Goal: Task Accomplishment & Management: Manage account settings

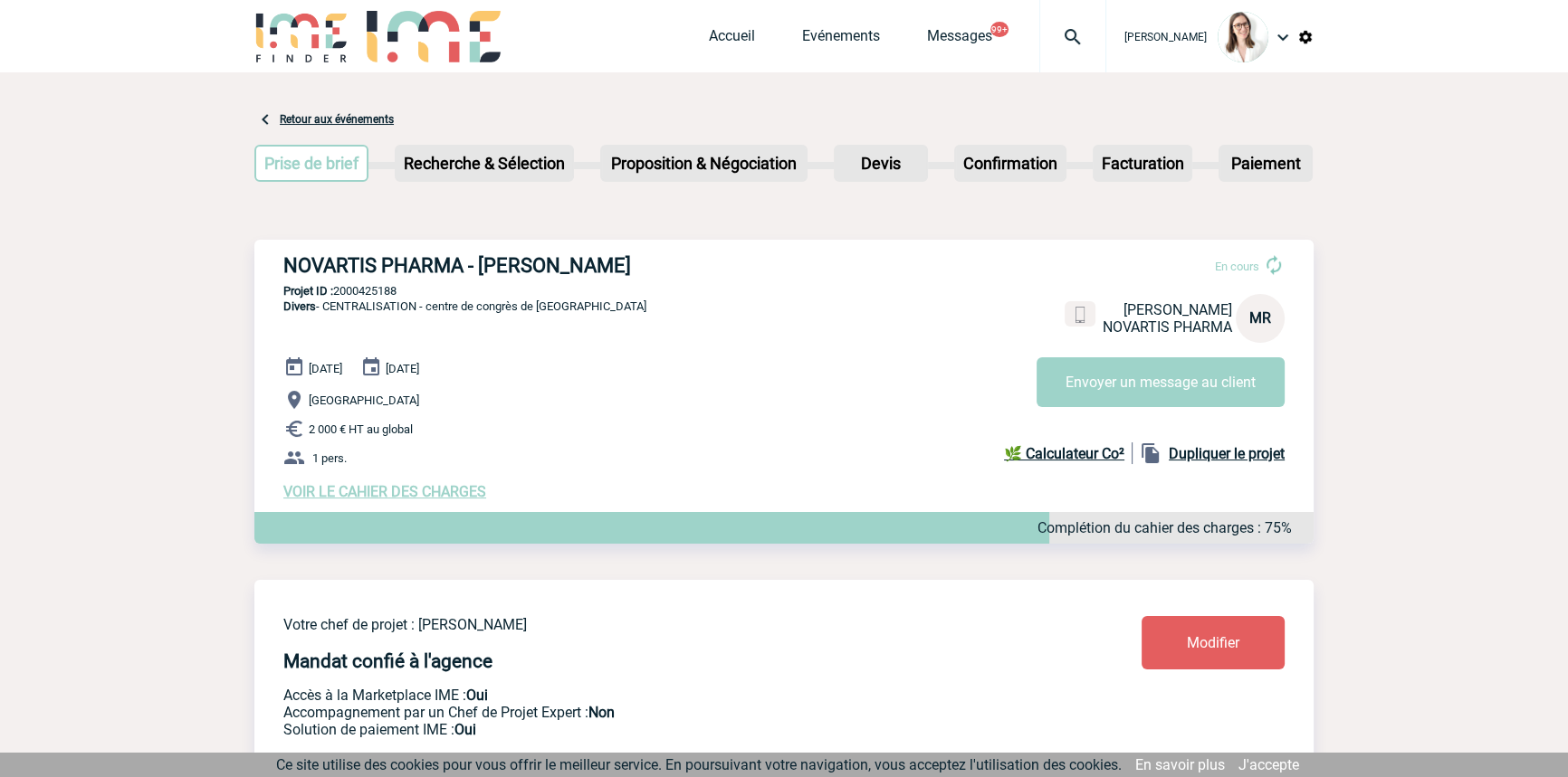
click at [1060, 39] on img at bounding box center [1073, 37] width 66 height 22
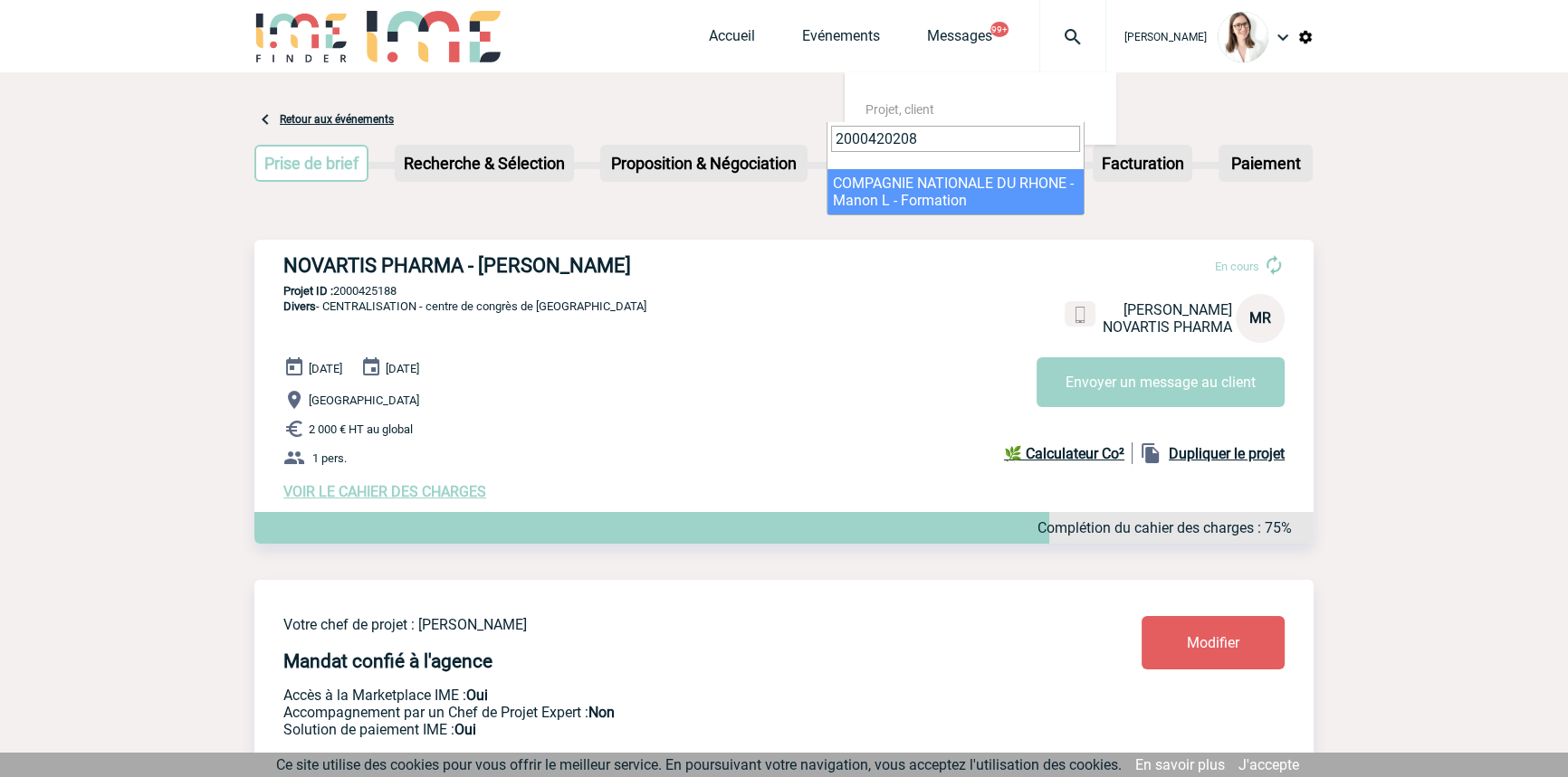
type input "2000420208"
select select "19709"
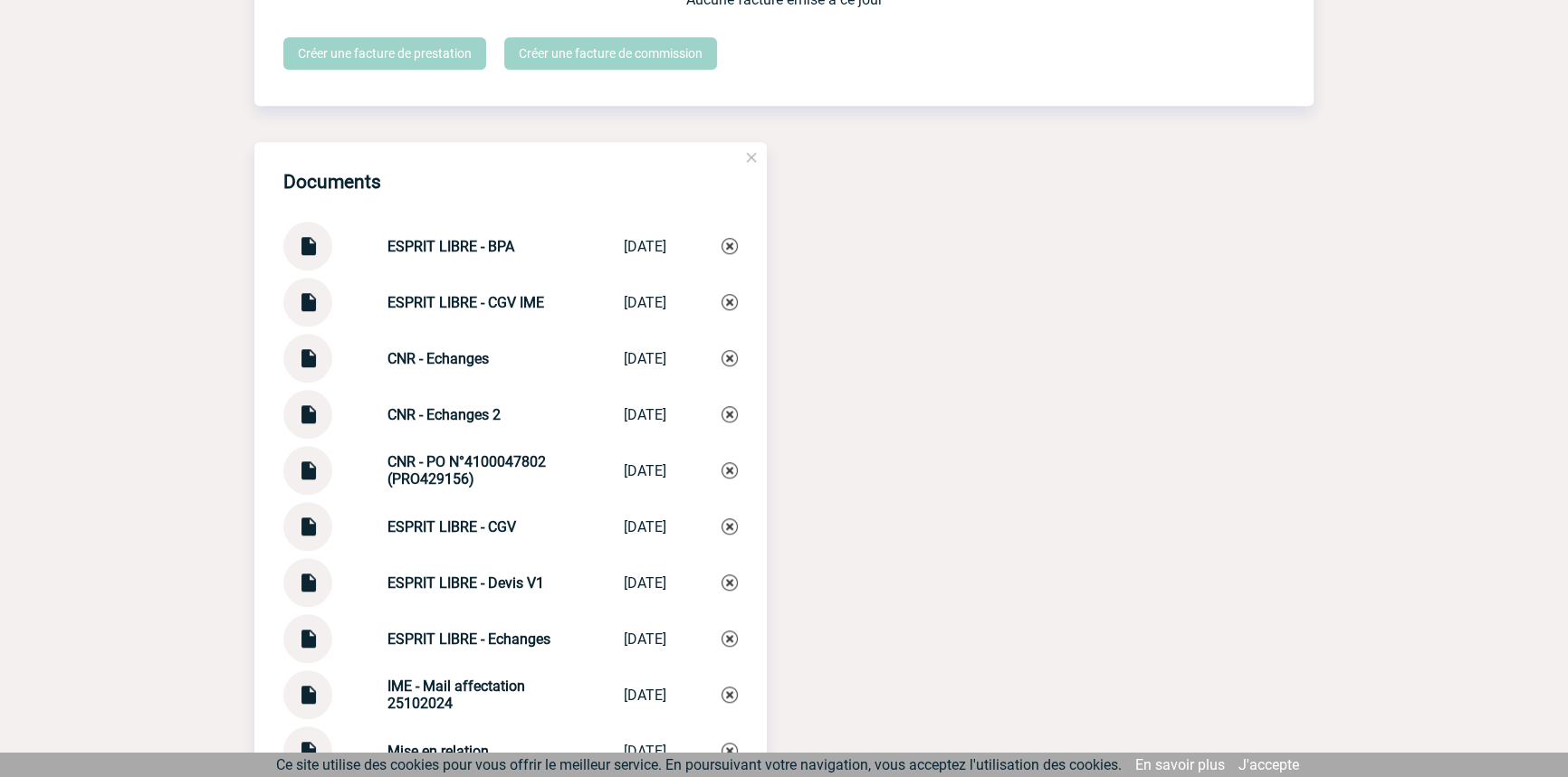
scroll to position [1751, 0]
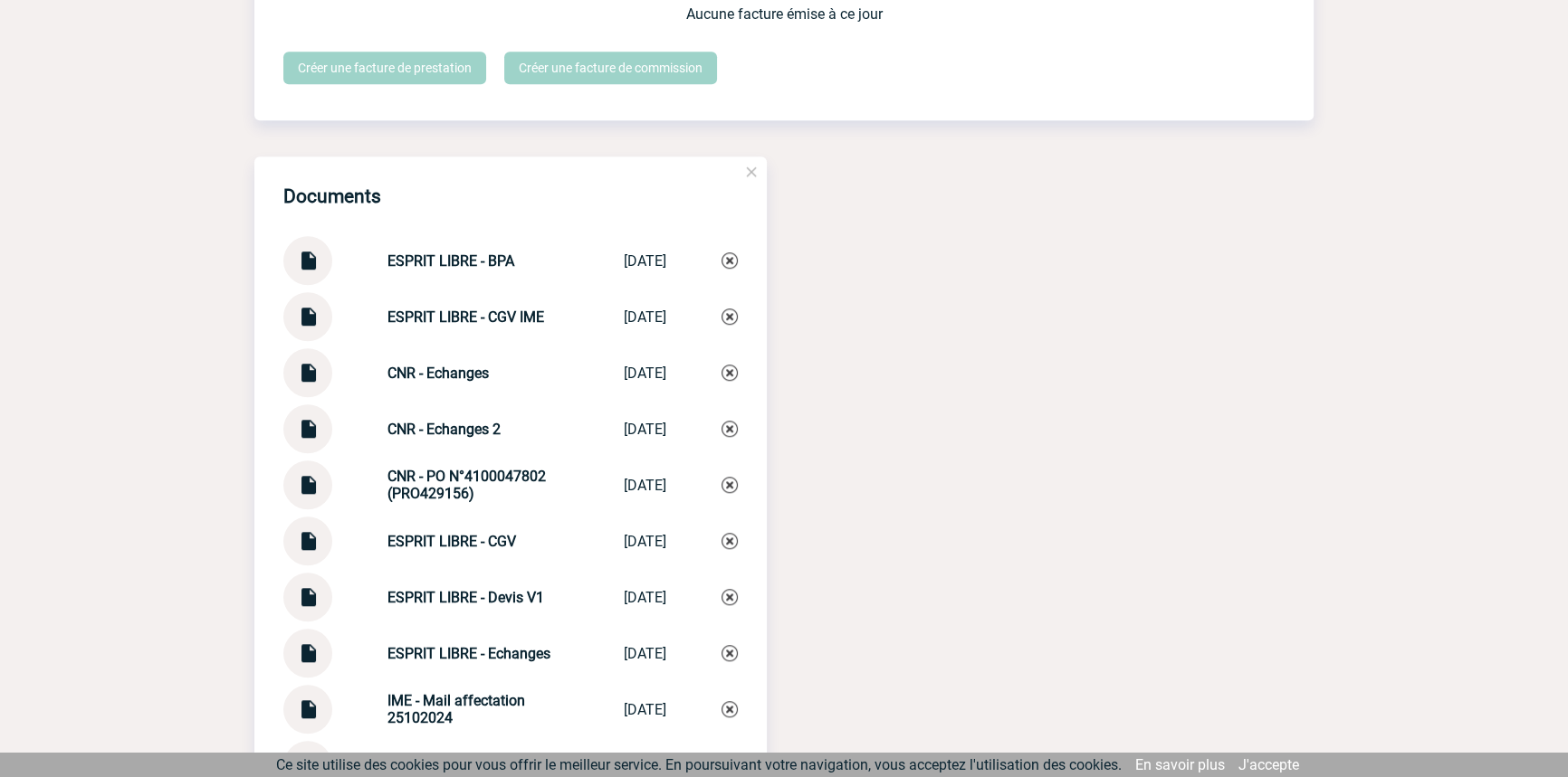
click at [303, 440] on img at bounding box center [308, 423] width 23 height 36
click at [455, 436] on strong "CNR - Echanges 2" at bounding box center [444, 429] width 113 height 17
click at [456, 436] on strong "CNR - Echanges 2" at bounding box center [444, 429] width 113 height 17
copy div "CNR - Echanges 2 CNR - Echanges 2"
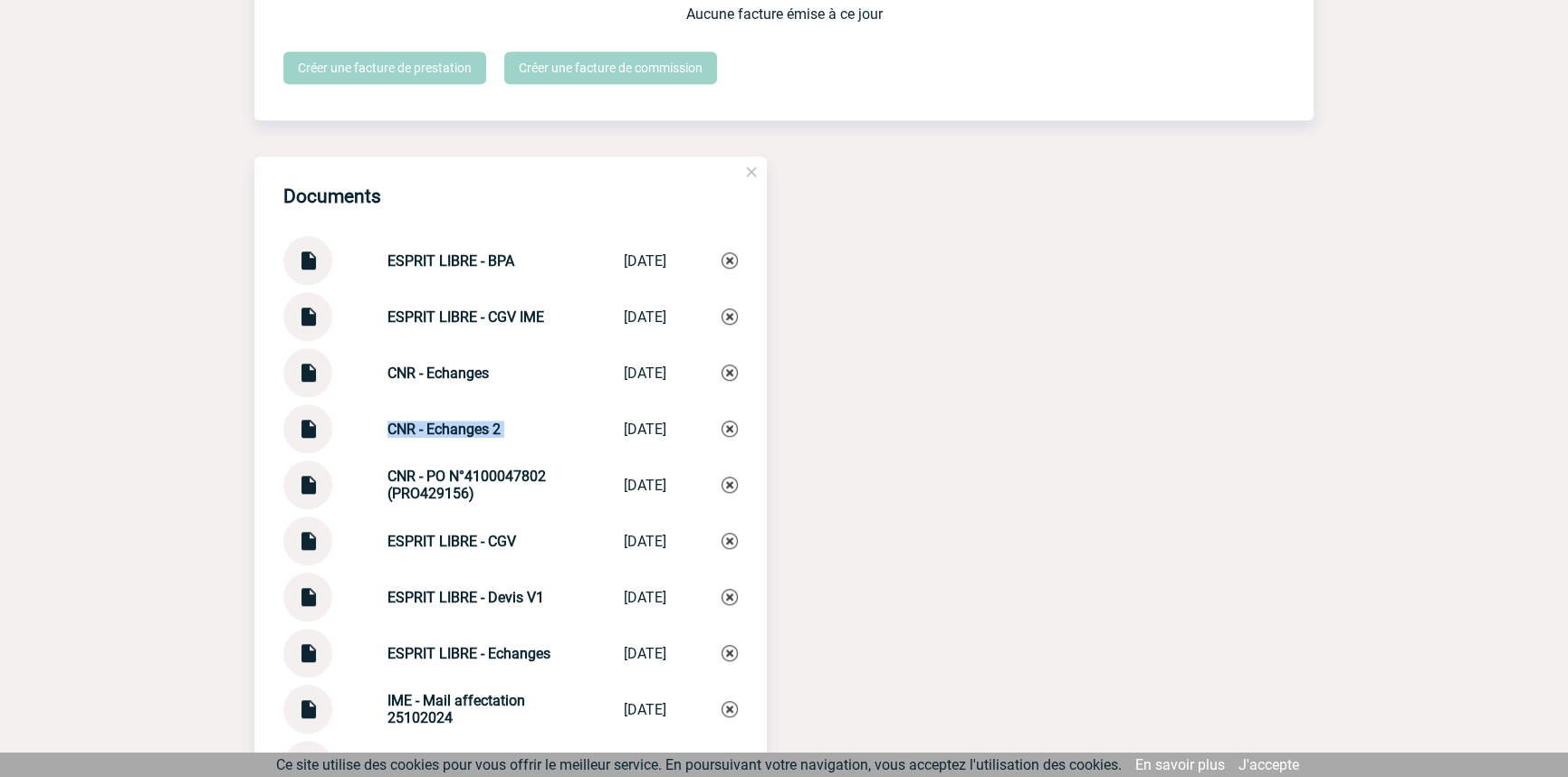
click at [731, 434] on img at bounding box center [730, 428] width 16 height 16
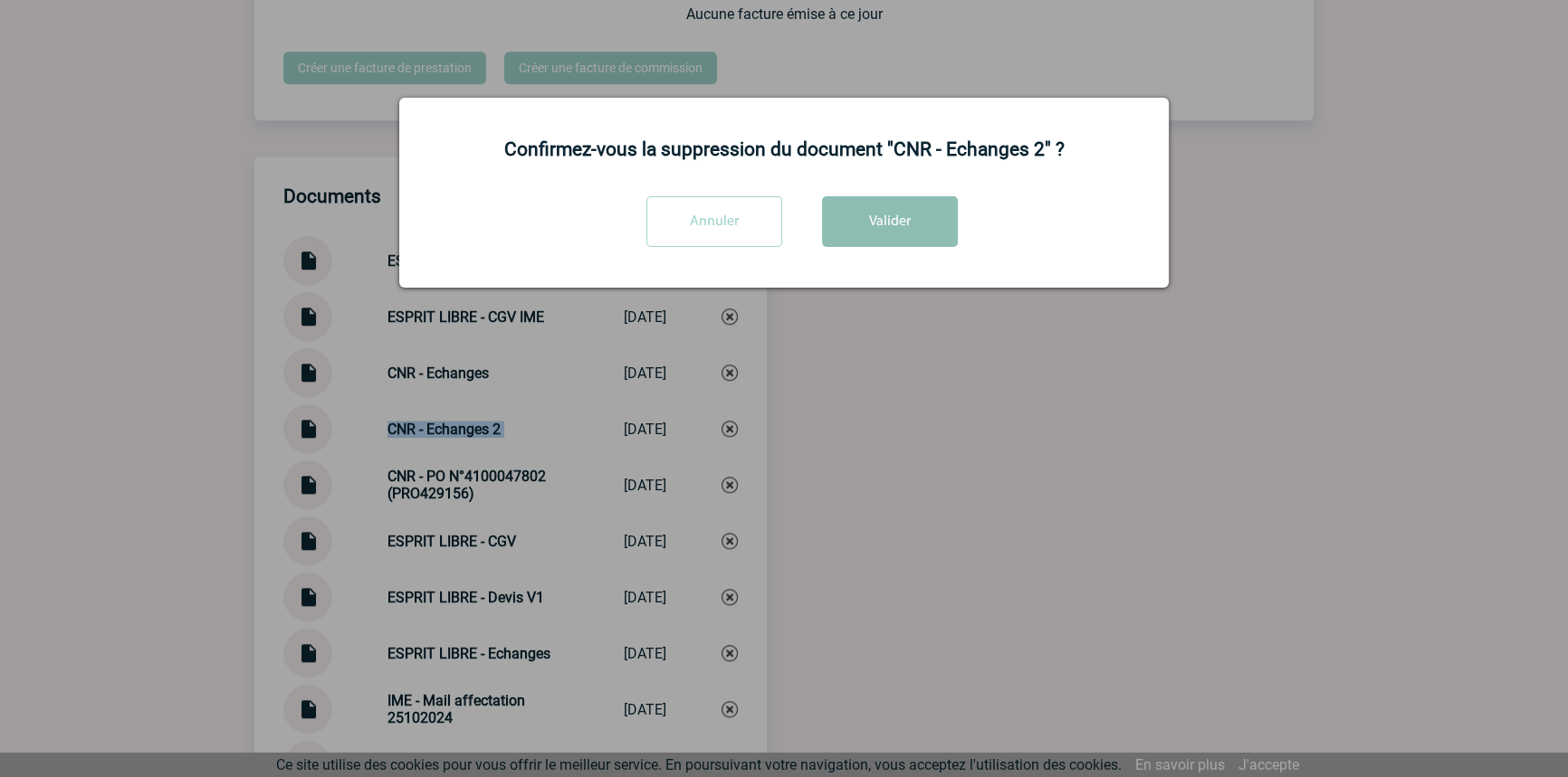
click at [858, 232] on button "Valider" at bounding box center [890, 222] width 136 height 51
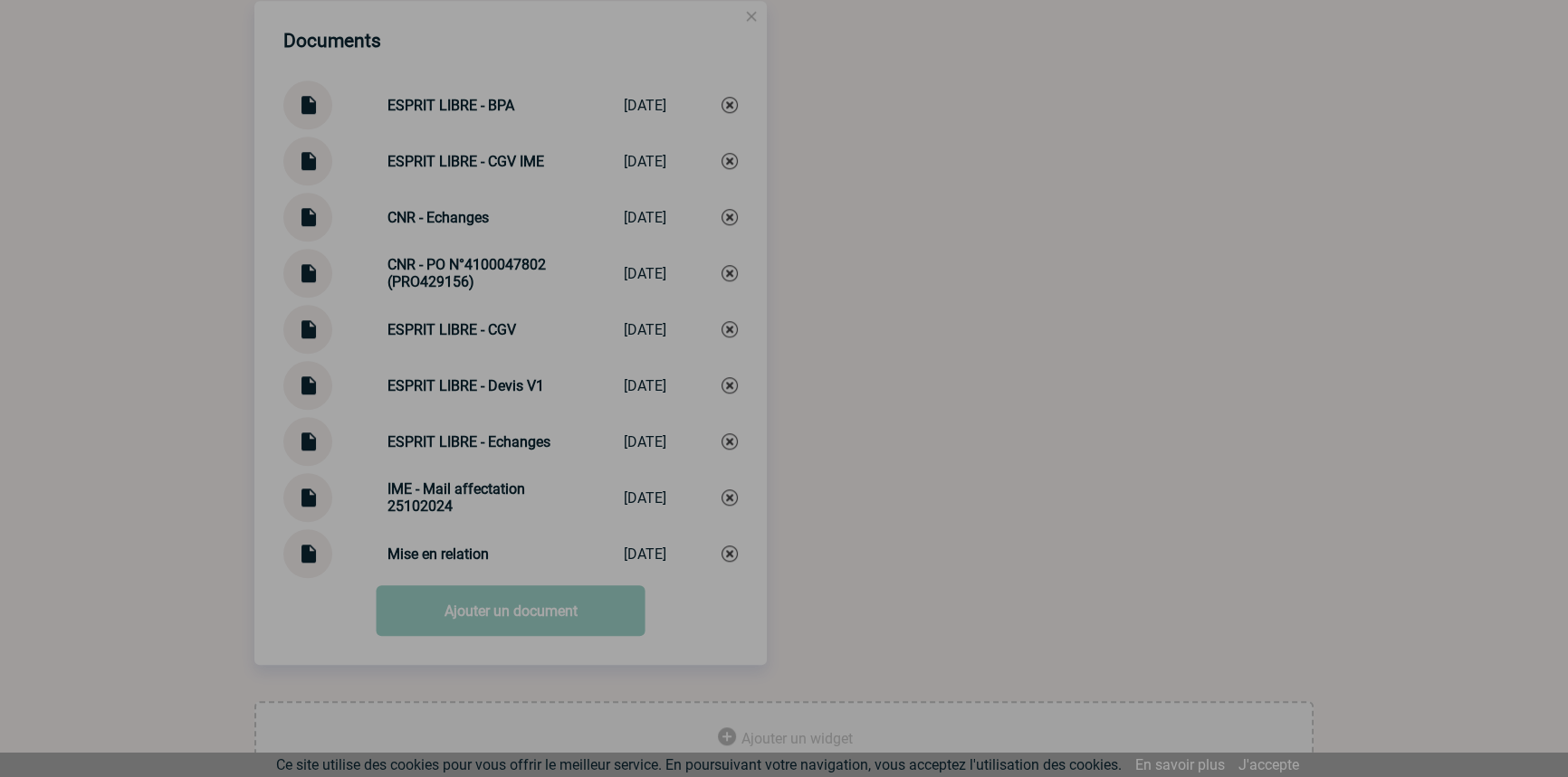
scroll to position [1969, 0]
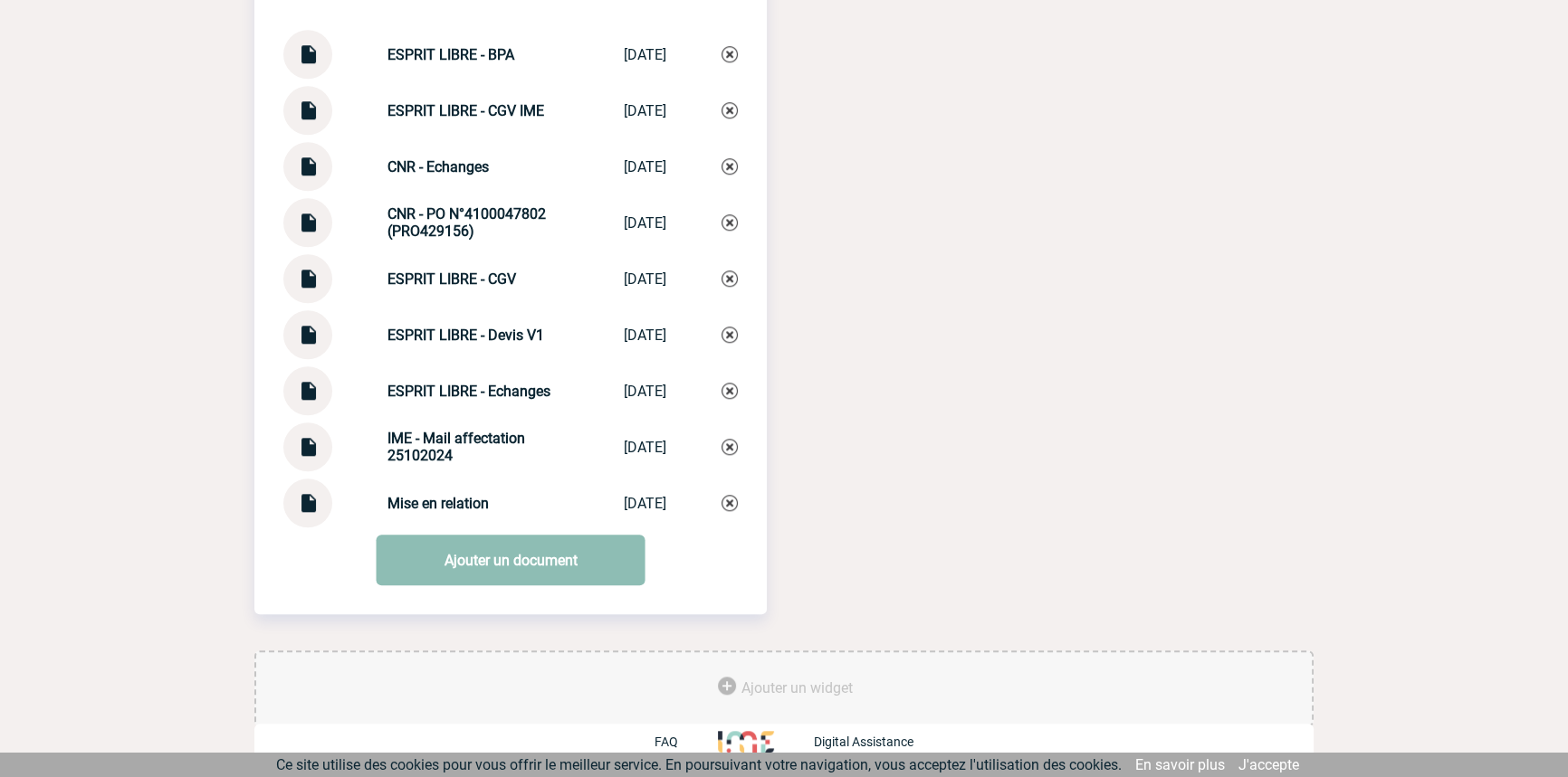
click at [512, 570] on link "Ajouter un document" at bounding box center [511, 560] width 269 height 51
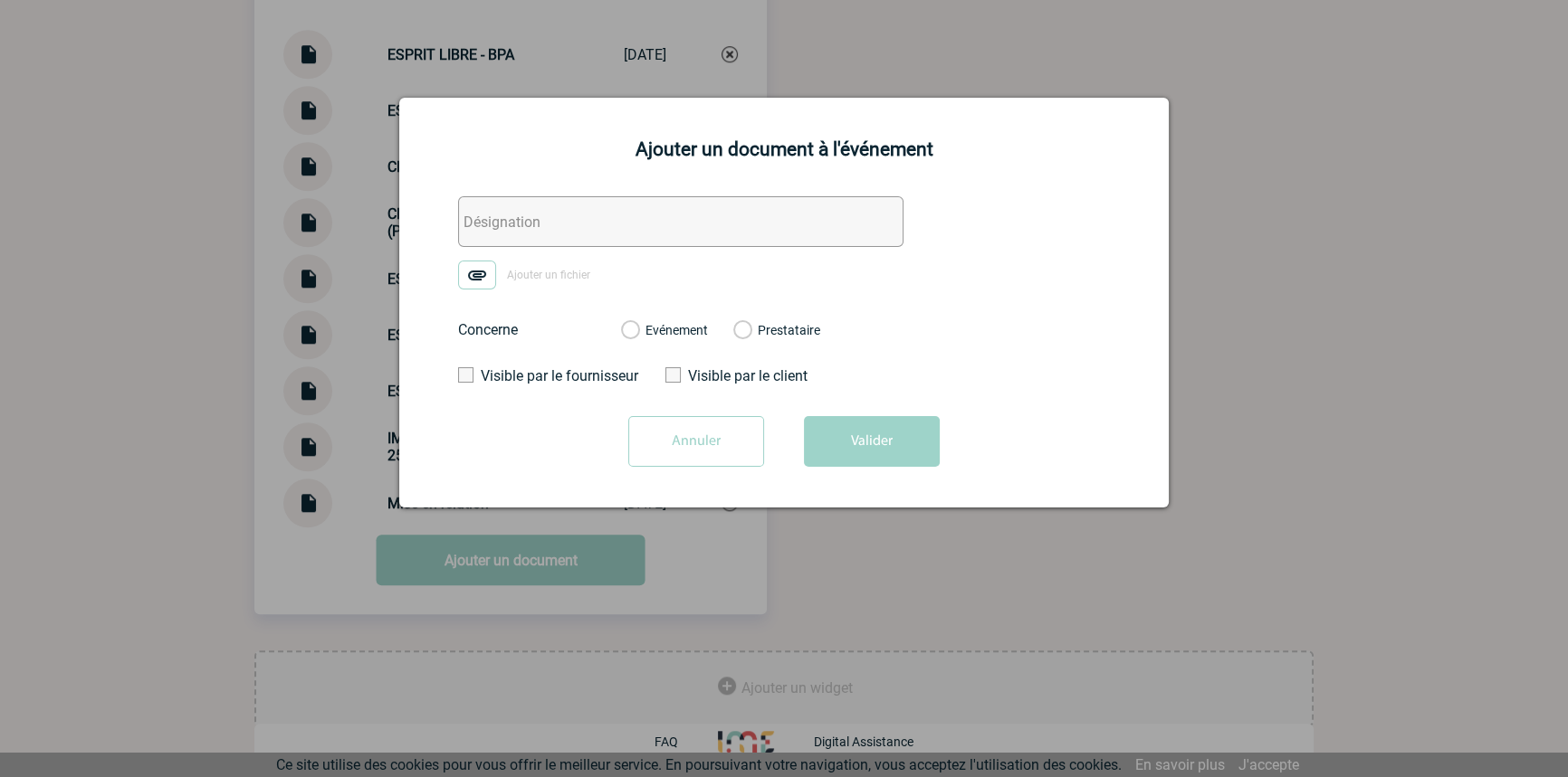
drag, startPoint x: 497, startPoint y: 211, endPoint x: 488, endPoint y: 272, distance: 61.7
click at [498, 211] on input "text" at bounding box center [681, 222] width 445 height 51
paste input "CNR - Echanges 2"
type input "CNR - Echanges 2"
click at [486, 276] on img at bounding box center [477, 275] width 38 height 29
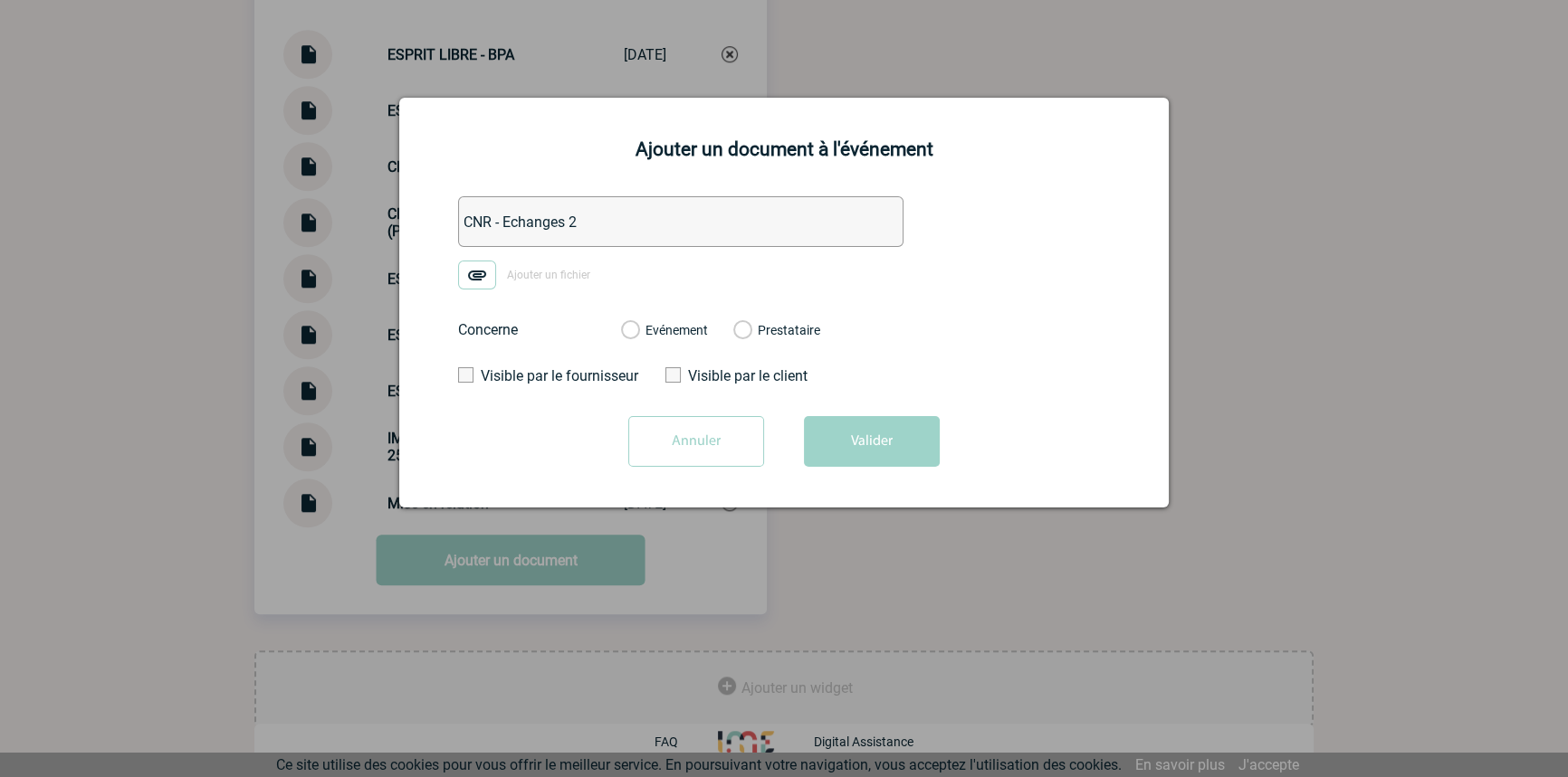
click at [0, 0] on input "Ajouter un fichier" at bounding box center [0, 0] width 0 height 0
click at [639, 336] on label "Evénement" at bounding box center [629, 331] width 17 height 16
click at [0, 0] on input "Evénement" at bounding box center [0, 0] width 0 height 0
click at [860, 453] on button "Valider" at bounding box center [871, 441] width 136 height 51
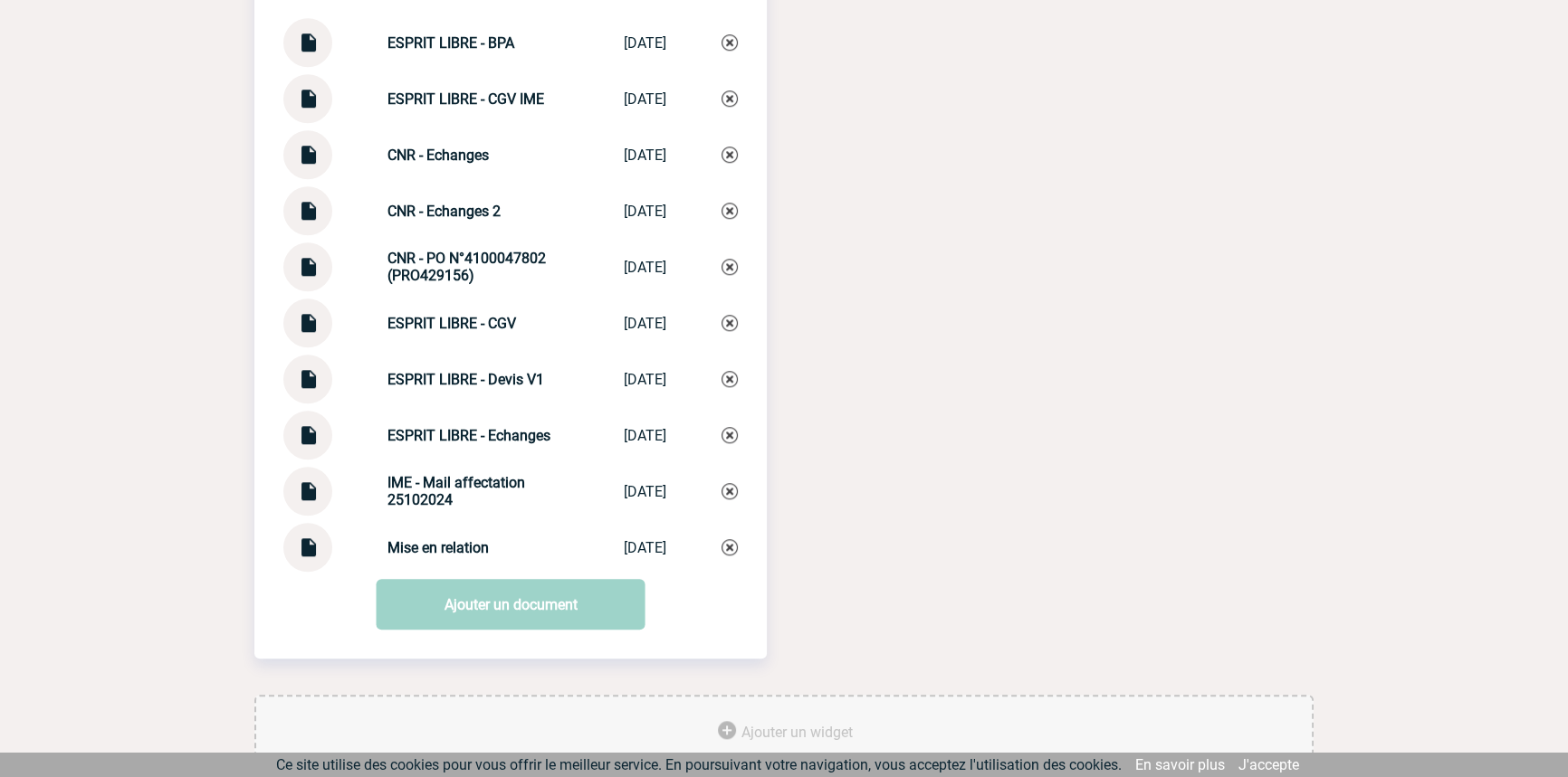
click at [403, 434] on div "ESPRIT LIBRE - Echanges ESPRIT LIBRE - ... 03/09/2025" at bounding box center [510, 435] width 455 height 49
click at [404, 434] on div "ESPRIT LIBRE - Echanges ESPRIT LIBRE - ... 03/09/2025" at bounding box center [510, 435] width 455 height 49
copy div "ESPRIT LIBRE - Echanges ESPRIT LIBRE - ..."
click at [732, 456] on div "ESPRIT LIBRE - Echanges ESPRIT LIBRE - ... 03/09/2025" at bounding box center [510, 435] width 455 height 49
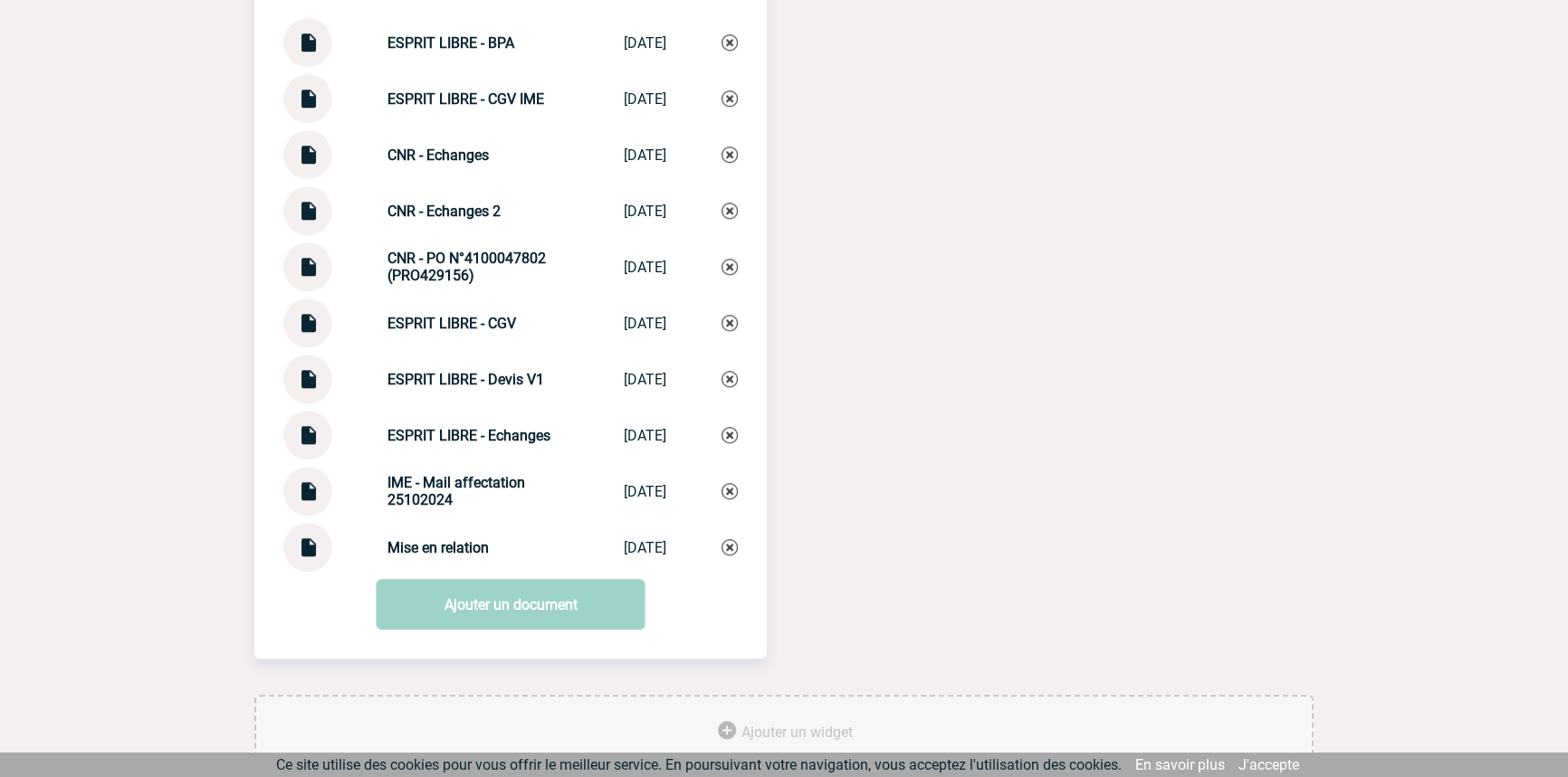
click at [731, 443] on img at bounding box center [730, 435] width 16 height 16
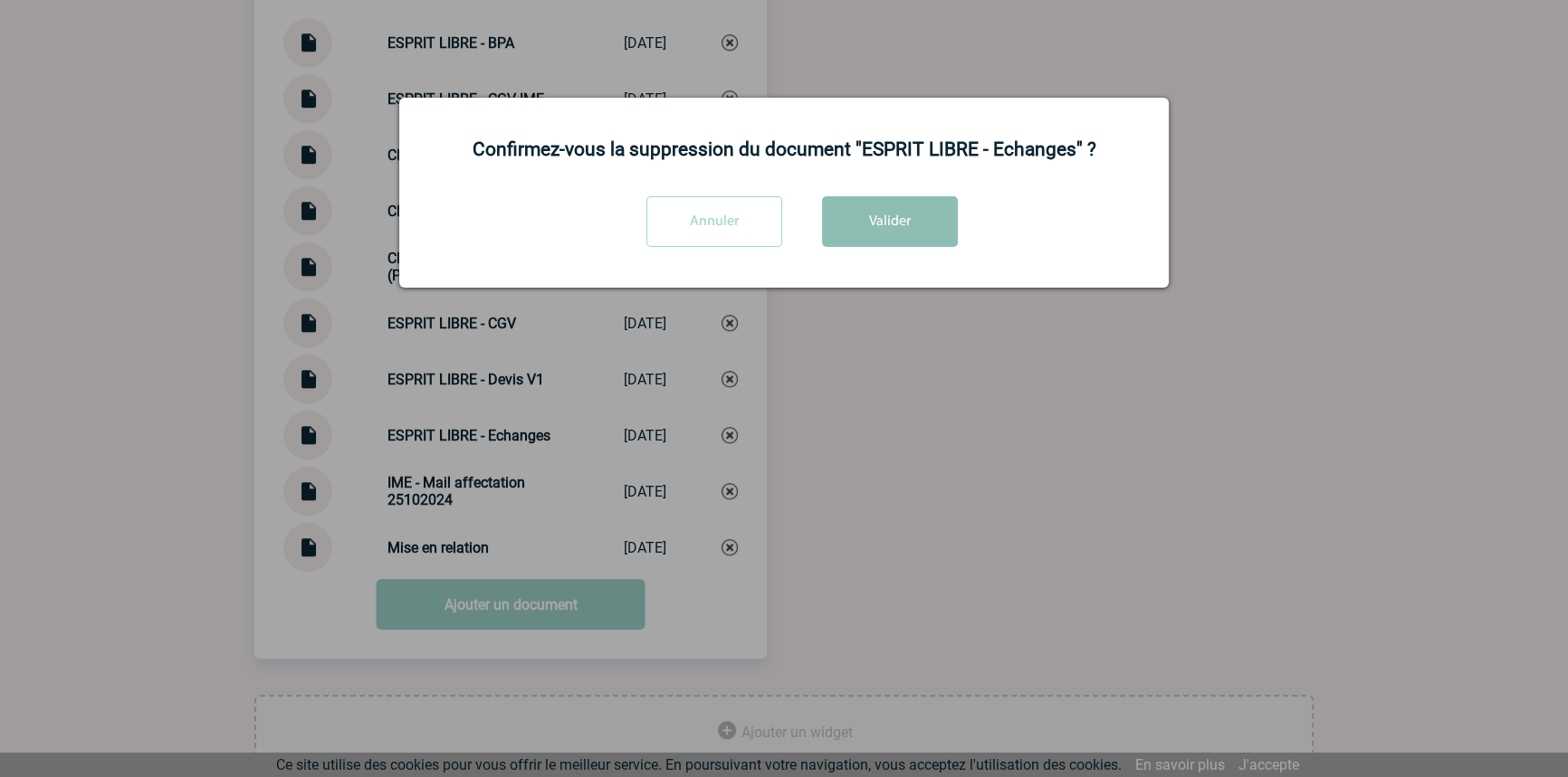
click at [892, 216] on button "Valider" at bounding box center [890, 222] width 136 height 51
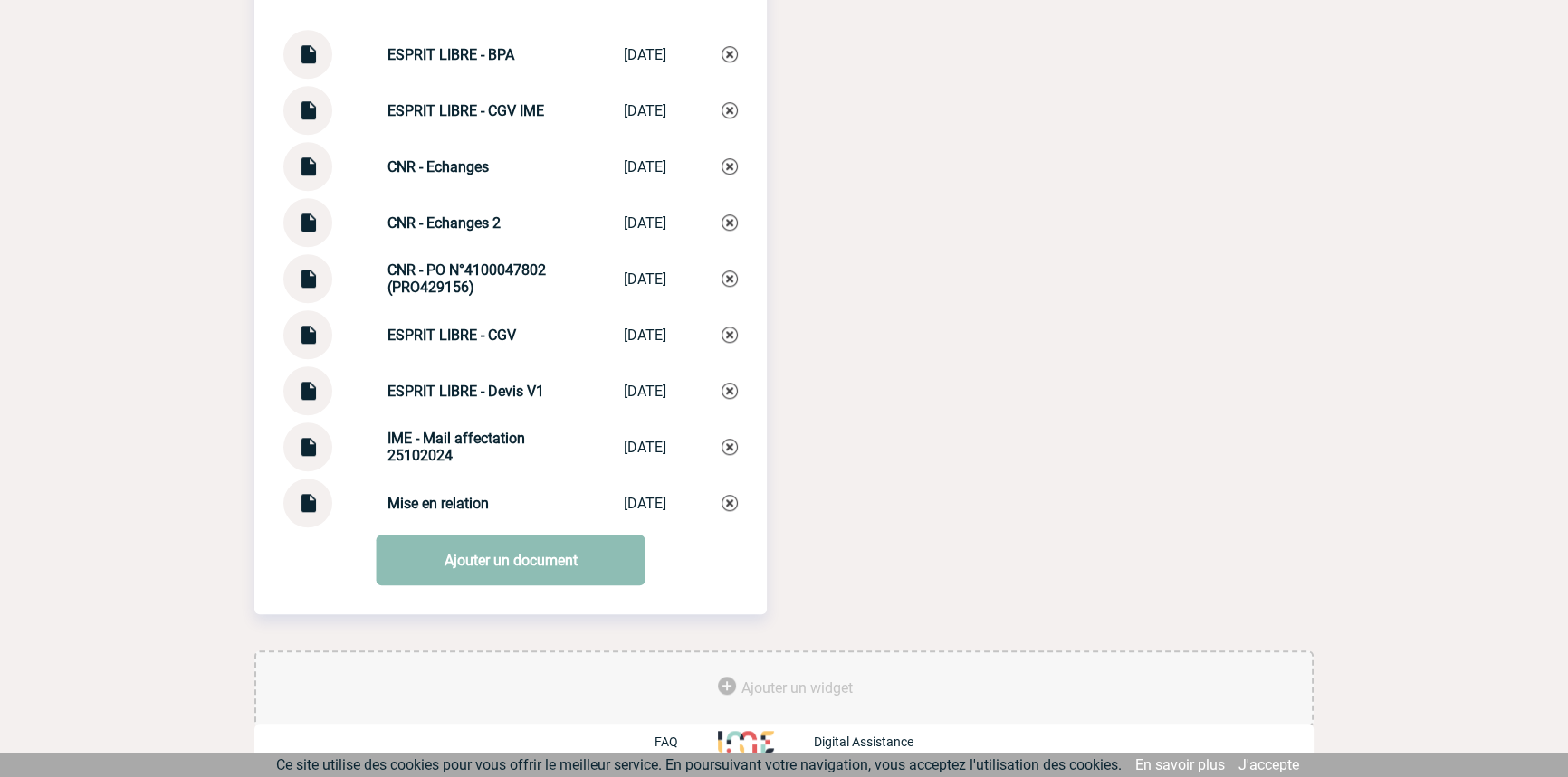
click at [480, 566] on link "Ajouter un document" at bounding box center [511, 560] width 269 height 51
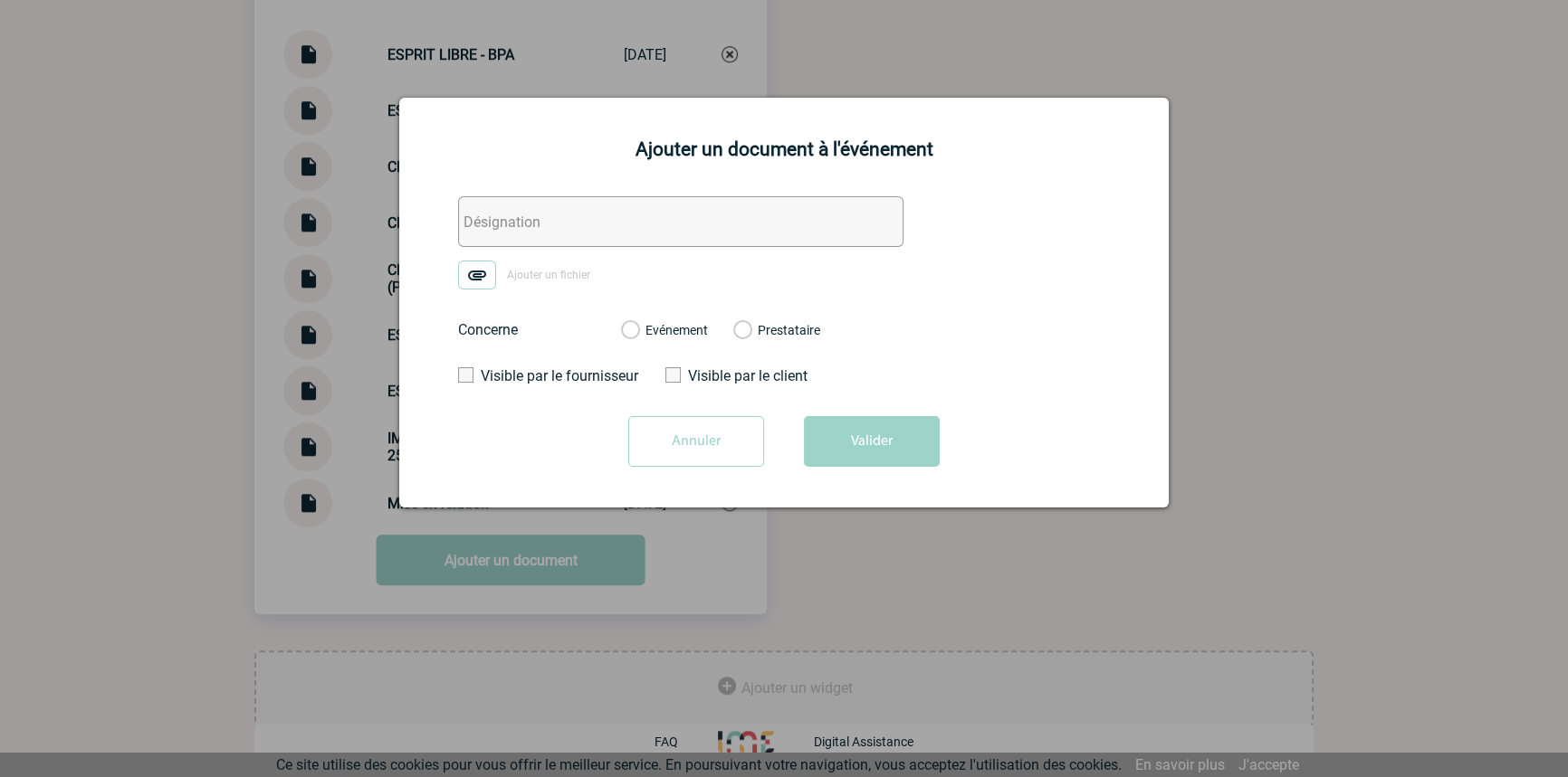
drag, startPoint x: 686, startPoint y: 227, endPoint x: 624, endPoint y: 230, distance: 62.1
click at [683, 226] on input "text" at bounding box center [681, 222] width 445 height 51
paste input "ESPRIT LIBRE - Echanges"
type input "ESPRIT LIBRE - Echanges"
click at [478, 276] on img at bounding box center [477, 275] width 38 height 29
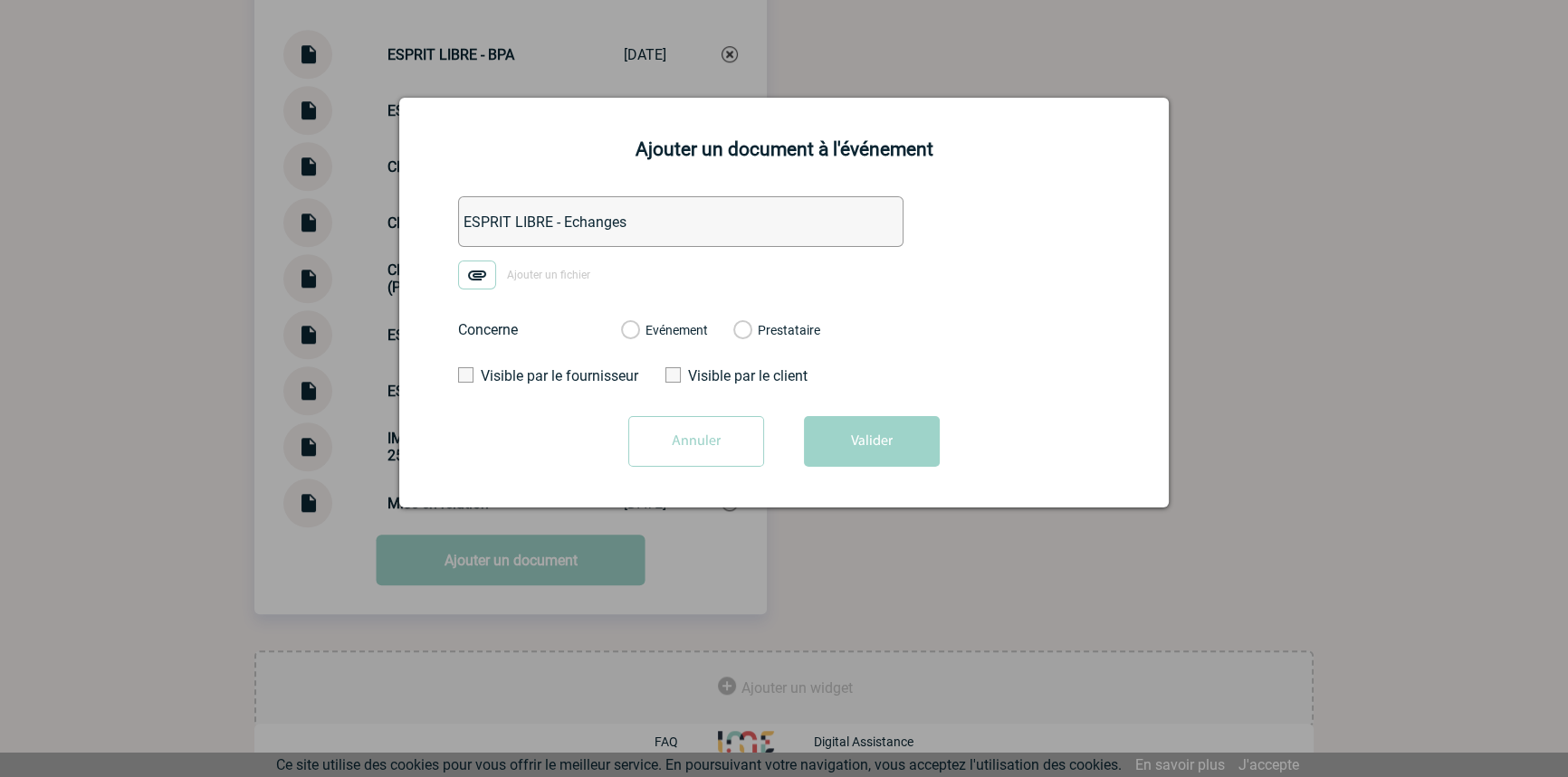
click at [0, 0] on input "Ajouter un fichier" at bounding box center [0, 0] width 0 height 0
click at [639, 333] on label "Evénement" at bounding box center [629, 331] width 17 height 16
click at [0, 0] on input "Evénement" at bounding box center [0, 0] width 0 height 0
click at [909, 459] on button "Valider" at bounding box center [871, 441] width 136 height 51
